Goal: Task Accomplishment & Management: Manage account settings

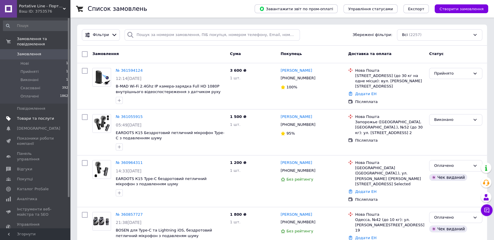
click at [32, 116] on span "Товари та послуги" at bounding box center [35, 118] width 37 height 5
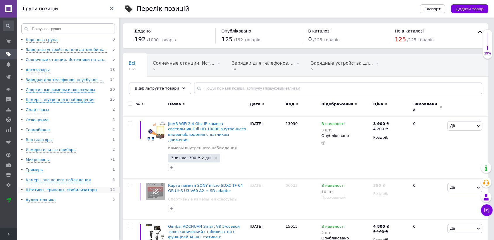
click at [39, 190] on div "Штативы, триподы, стабилизаторы" at bounding box center [62, 190] width 72 height 6
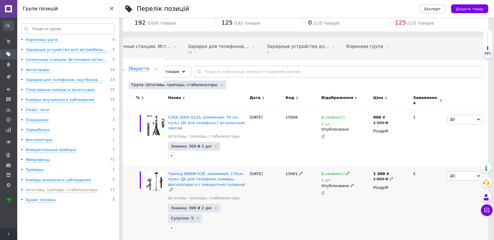
scroll to position [65, 0]
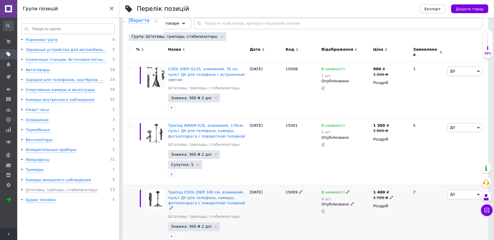
click at [346, 190] on use at bounding box center [347, 191] width 3 height 3
click at [370, 196] on li "Немає в наявності" at bounding box center [379, 200] width 55 height 8
drag, startPoint x: 356, startPoint y: 190, endPoint x: 346, endPoint y: 192, distance: 10.9
click at [346, 192] on div "В наявності 4 шт. Наявність Немає в наявності В наявності Під замовлення Готово…" at bounding box center [345, 201] width 49 height 24
type input "0"
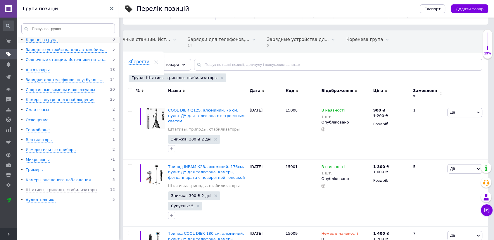
scroll to position [0, 0]
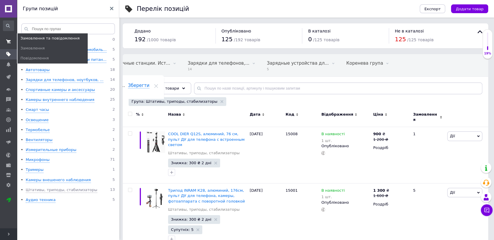
click at [10, 41] on icon at bounding box center [8, 41] width 5 height 5
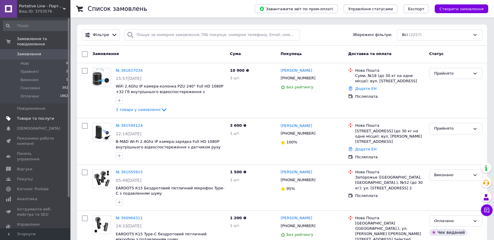
click at [25, 116] on span "Товари та послуги" at bounding box center [35, 118] width 37 height 5
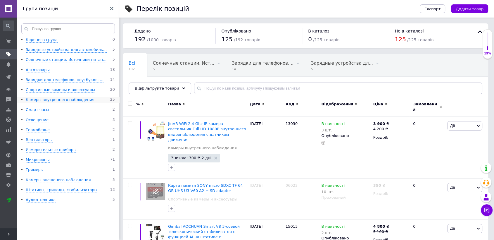
click at [48, 99] on div "Камеры внутреннего наблюдения" at bounding box center [60, 100] width 69 height 6
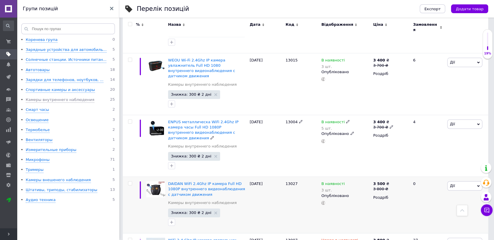
scroll to position [714, 0]
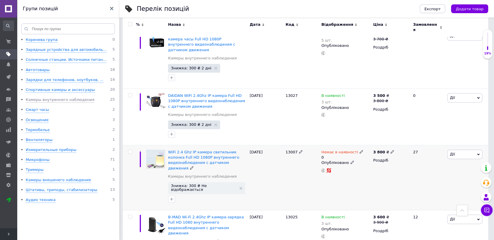
click at [350, 160] on icon at bounding box center [352, 162] width 4 height 4
click at [340, 170] on li "Прихований" at bounding box center [344, 174] width 51 height 8
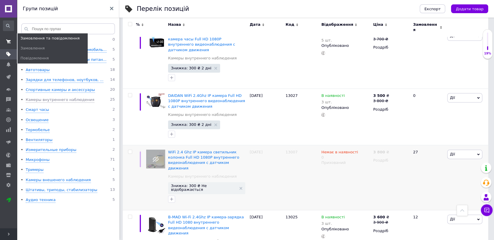
click at [8, 41] on use at bounding box center [8, 41] width 5 height 4
